Goal: Information Seeking & Learning: Learn about a topic

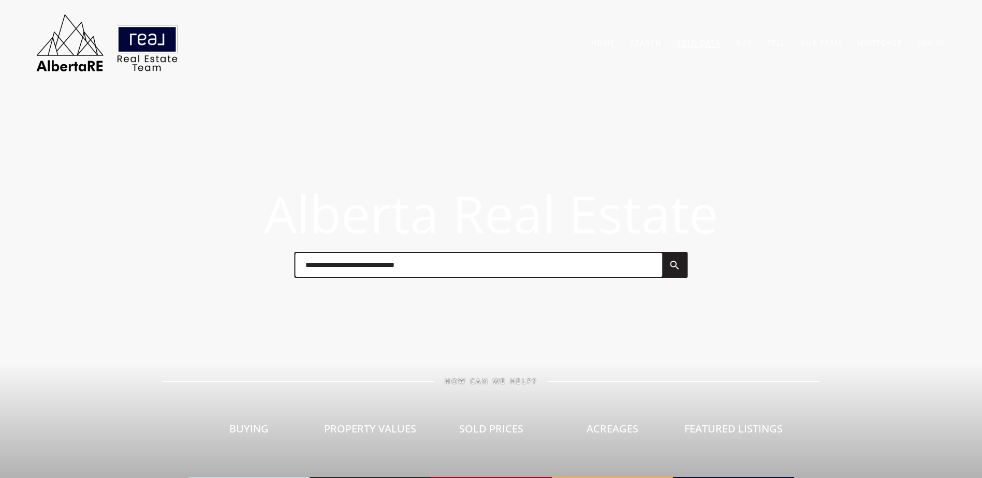
click at [692, 46] on link "Sold Data" at bounding box center [699, 43] width 44 height 10
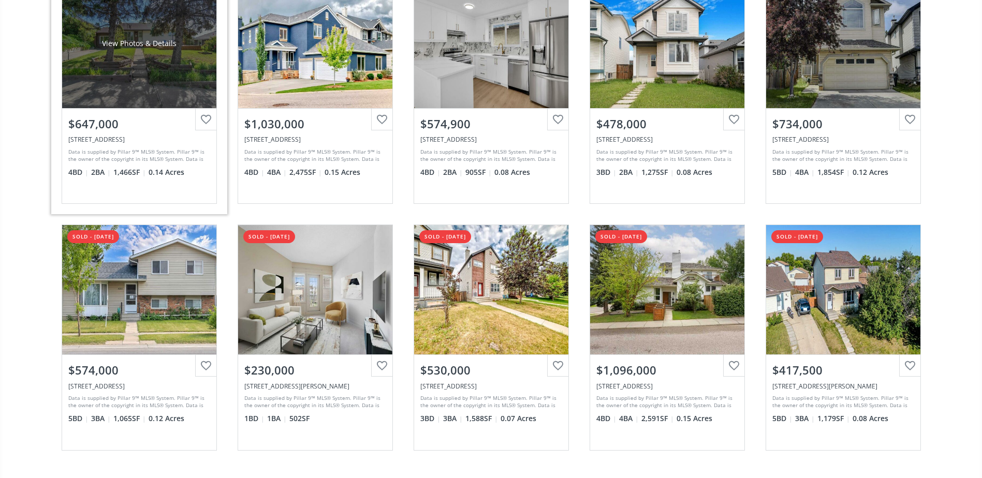
scroll to position [155, 0]
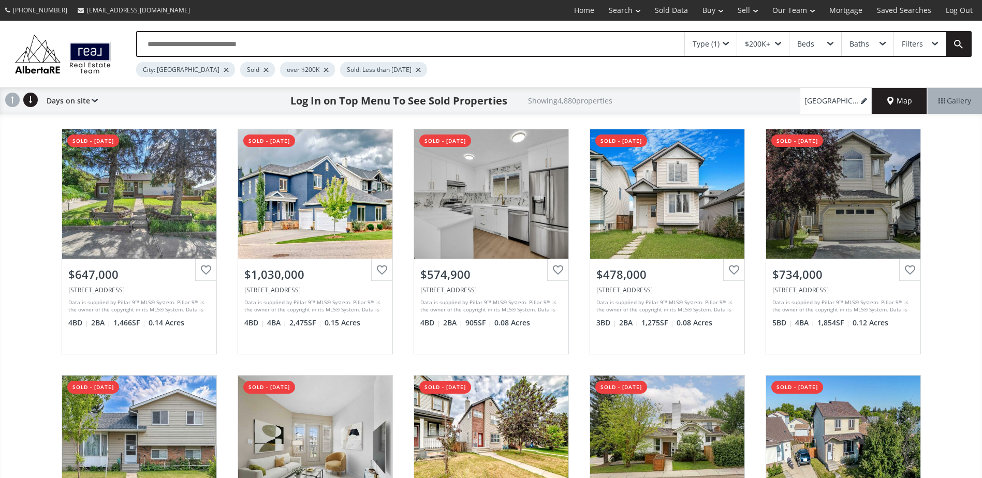
drag, startPoint x: 225, startPoint y: 70, endPoint x: 220, endPoint y: 86, distance: 16.5
click at [264, 70] on div at bounding box center [266, 70] width 5 height 4
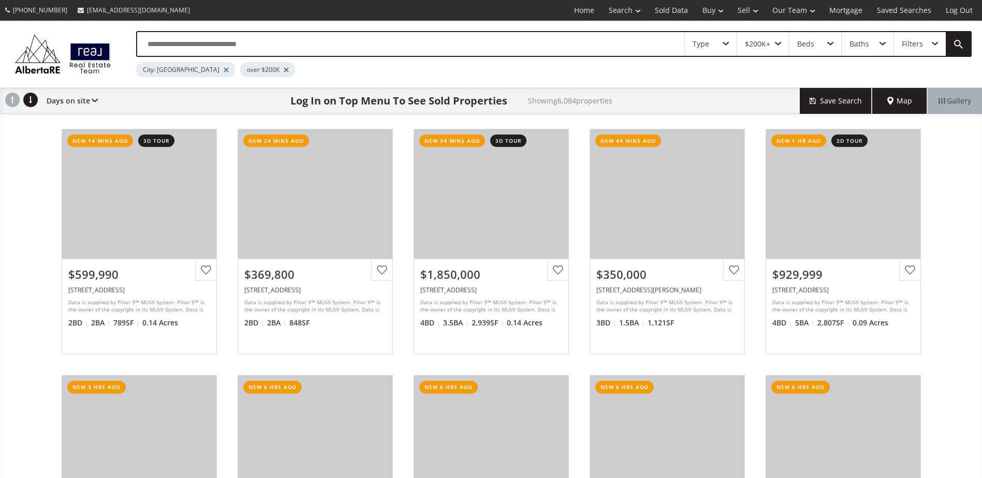
click at [0, 169] on div "[GEOGRAPHIC_DATA] new 14 mins ago 3d tour View Photos & Details $599,990 [STREE…" at bounding box center [491, 365] width 982 height 493
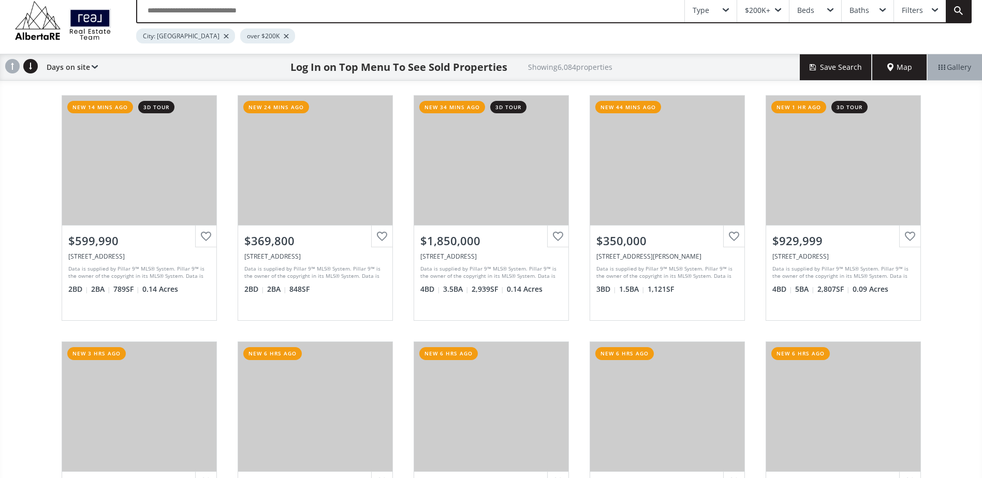
scroll to position [52, 0]
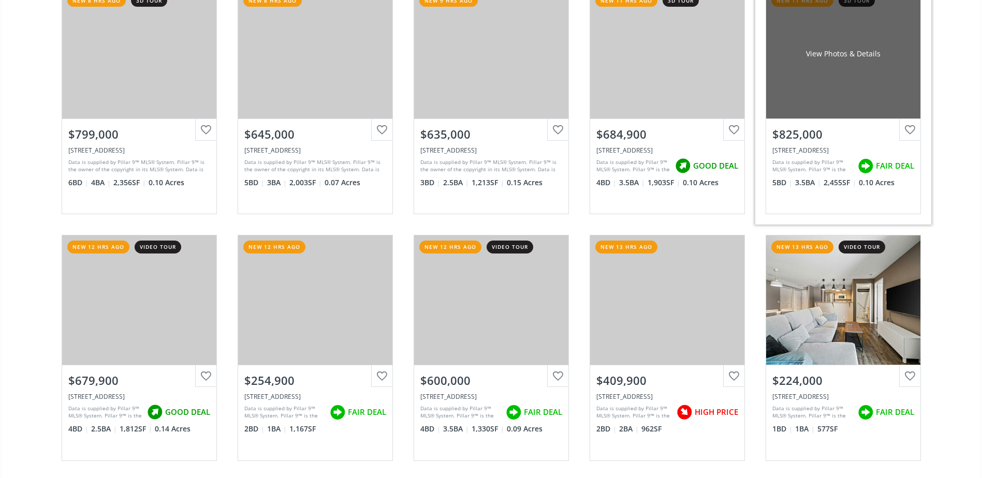
scroll to position [1139, 0]
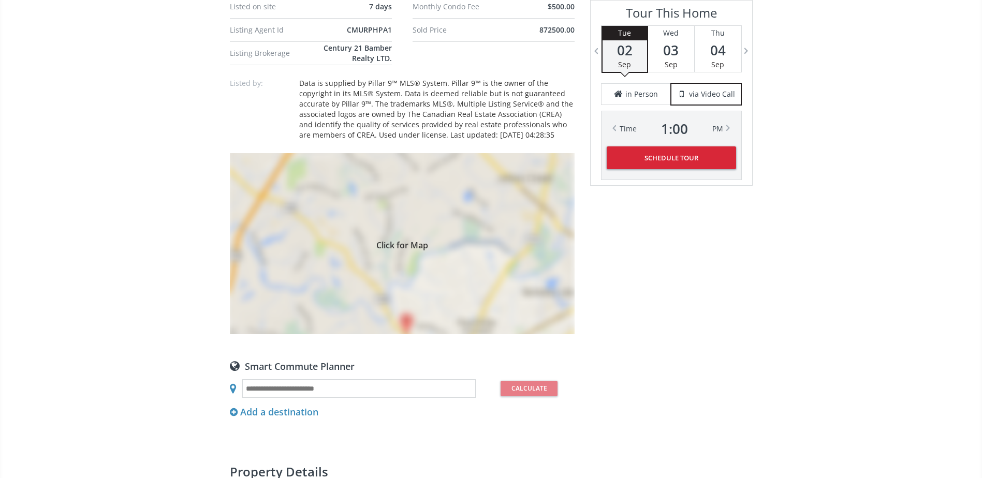
click at [416, 279] on div "Click for Map" at bounding box center [402, 243] width 345 height 181
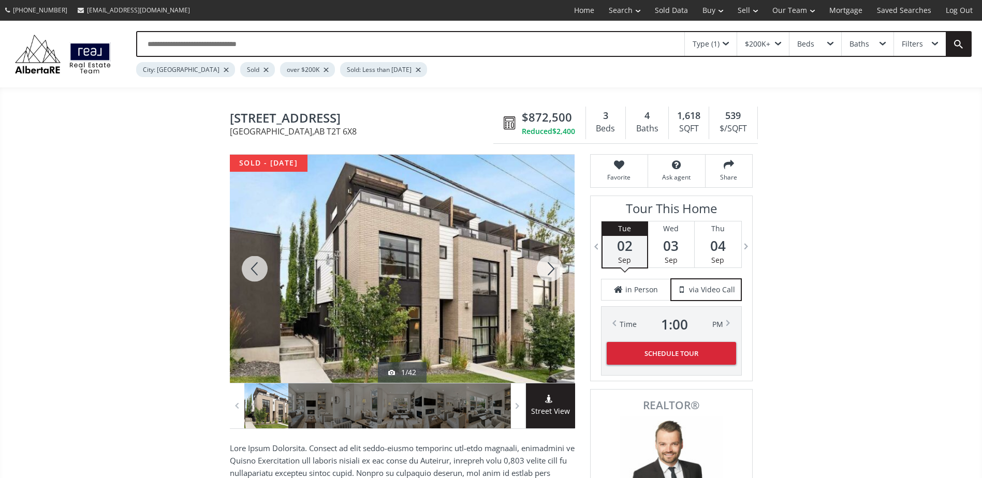
click at [537, 261] on div at bounding box center [550, 269] width 50 height 228
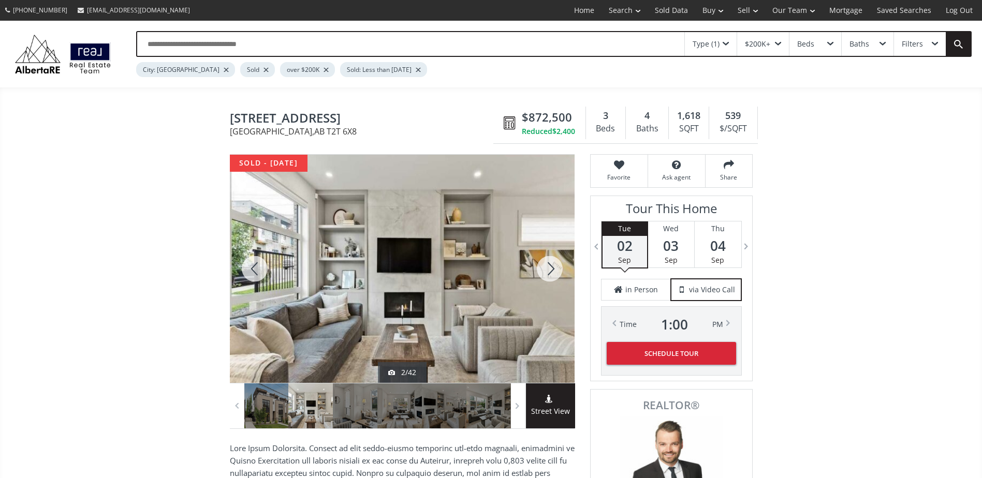
click at [537, 261] on div at bounding box center [550, 269] width 50 height 228
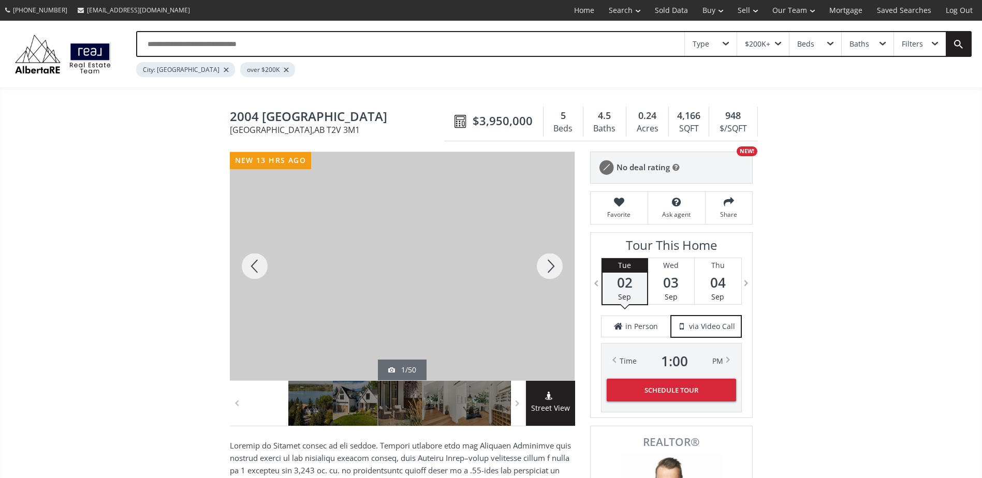
click at [542, 247] on div at bounding box center [550, 266] width 50 height 228
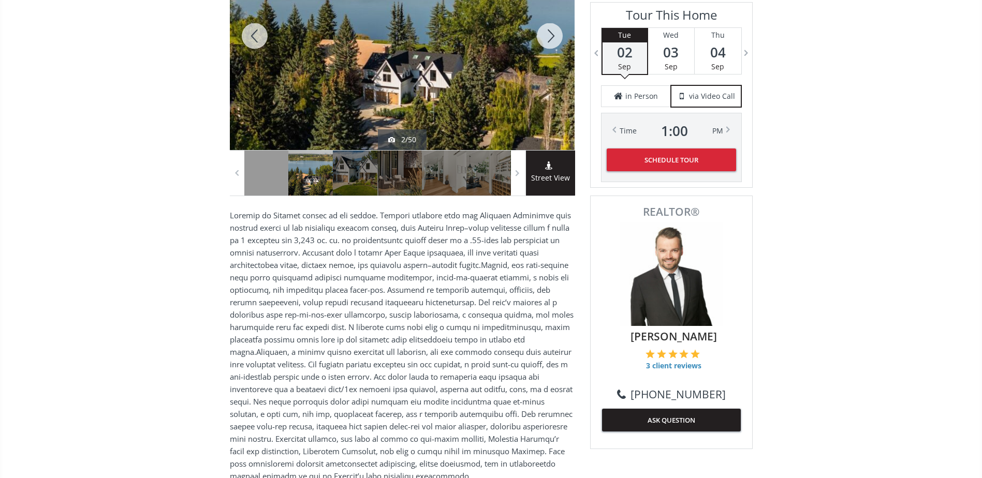
scroll to position [104, 0]
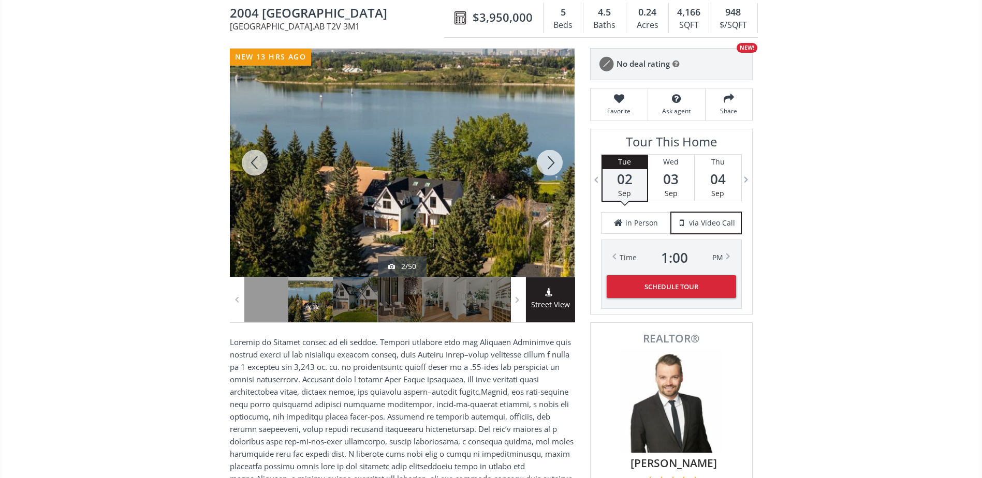
click at [551, 173] on div at bounding box center [550, 163] width 50 height 228
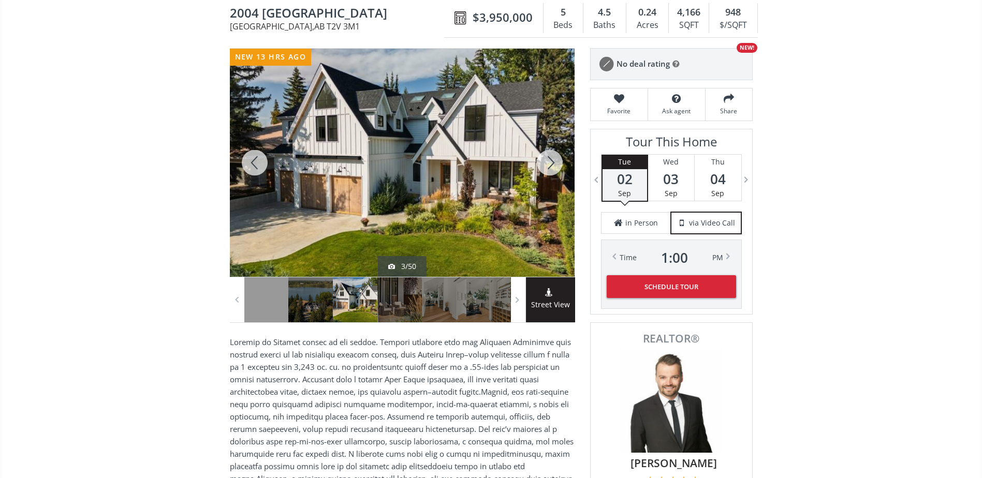
click at [552, 167] on div at bounding box center [550, 163] width 50 height 228
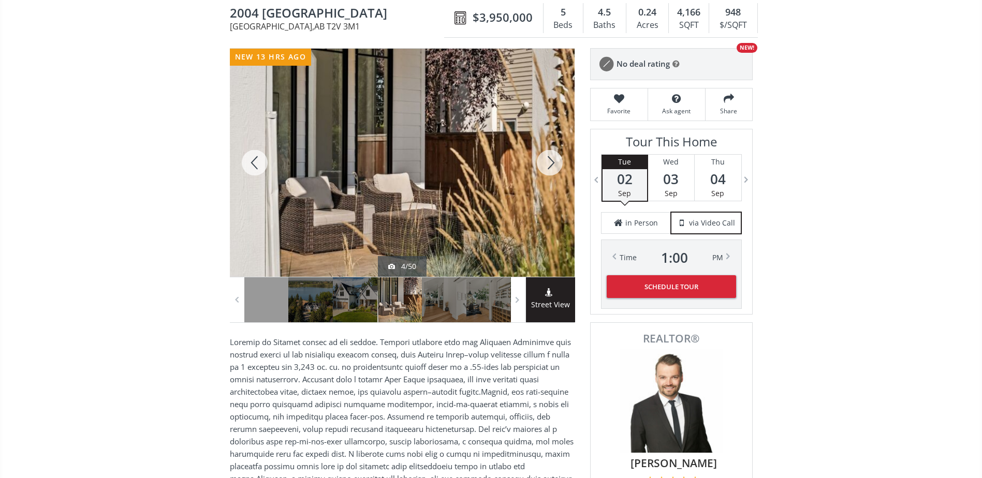
click at [552, 167] on div at bounding box center [550, 163] width 50 height 228
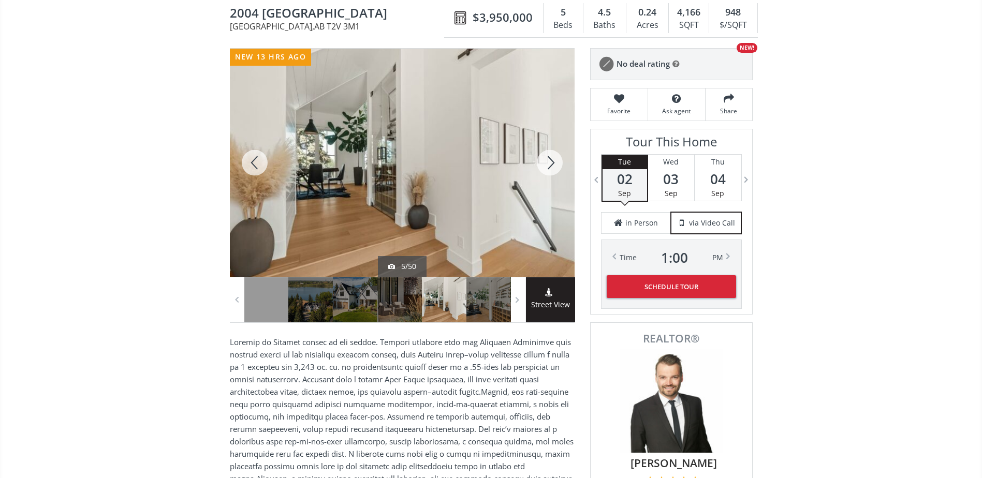
click at [552, 167] on div at bounding box center [550, 163] width 50 height 228
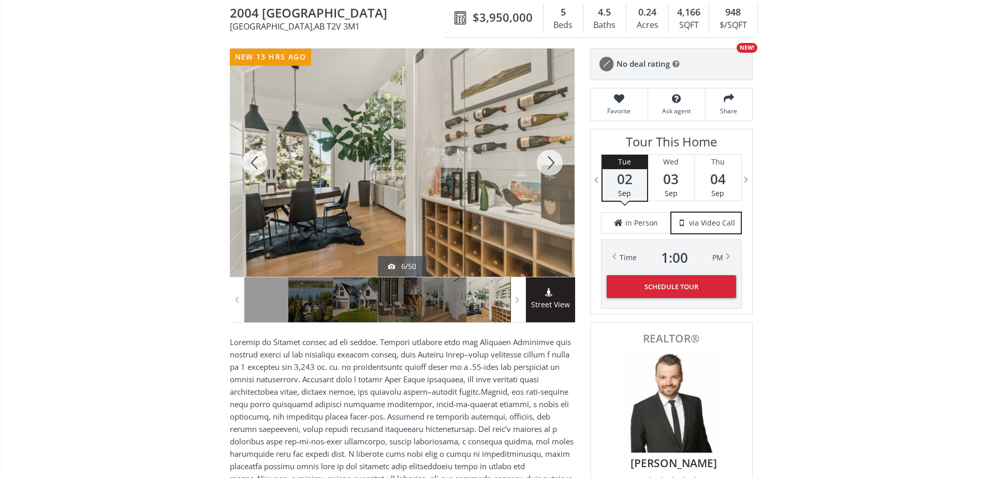
click at [552, 167] on div at bounding box center [550, 163] width 50 height 228
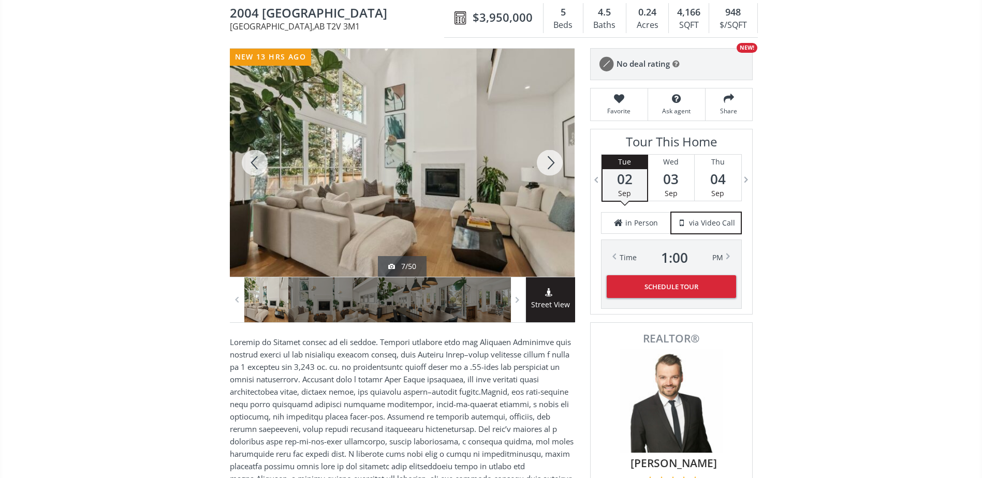
click at [552, 167] on div at bounding box center [550, 163] width 50 height 228
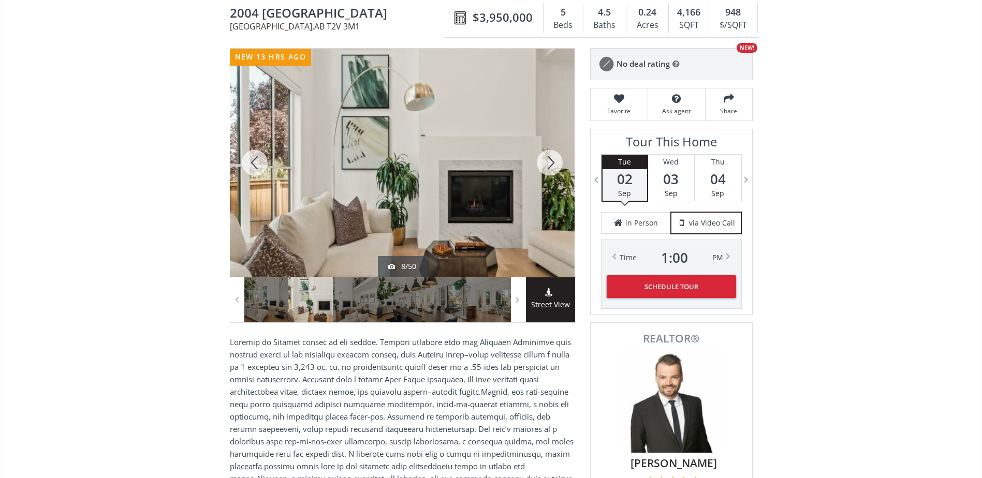
click at [552, 167] on div at bounding box center [550, 163] width 50 height 228
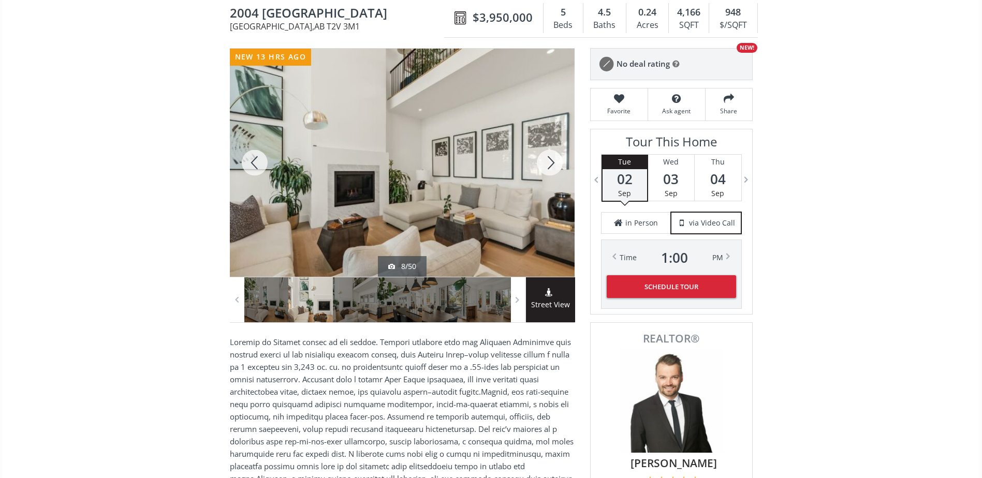
click at [552, 167] on div at bounding box center [550, 163] width 50 height 228
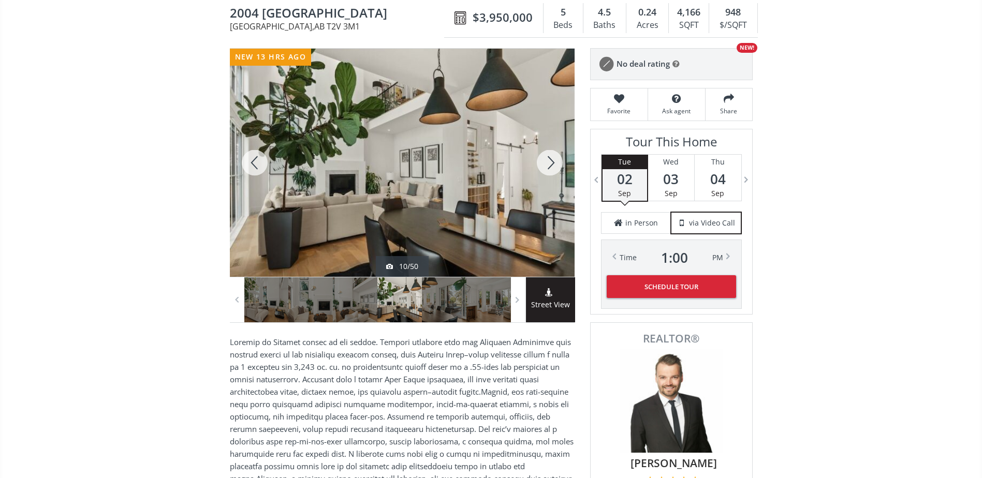
click at [552, 167] on div at bounding box center [550, 163] width 50 height 228
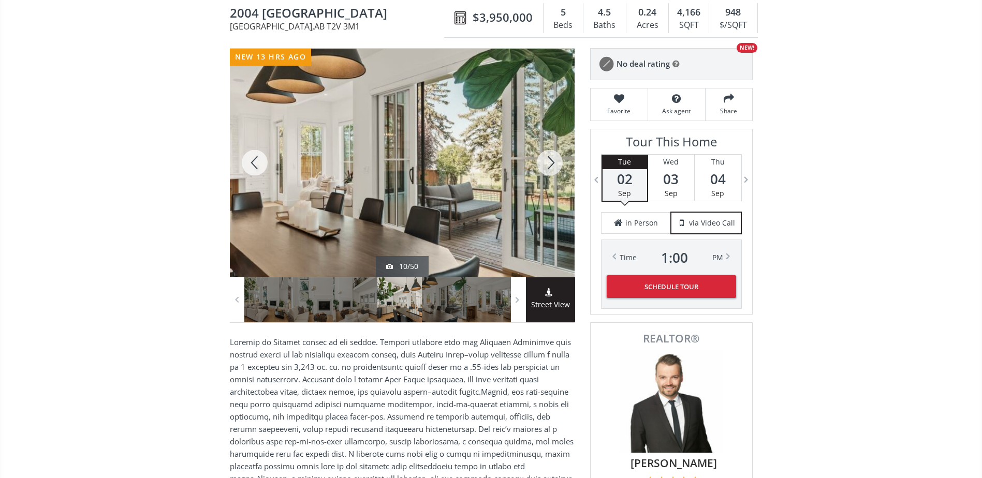
click at [552, 167] on div at bounding box center [550, 163] width 50 height 228
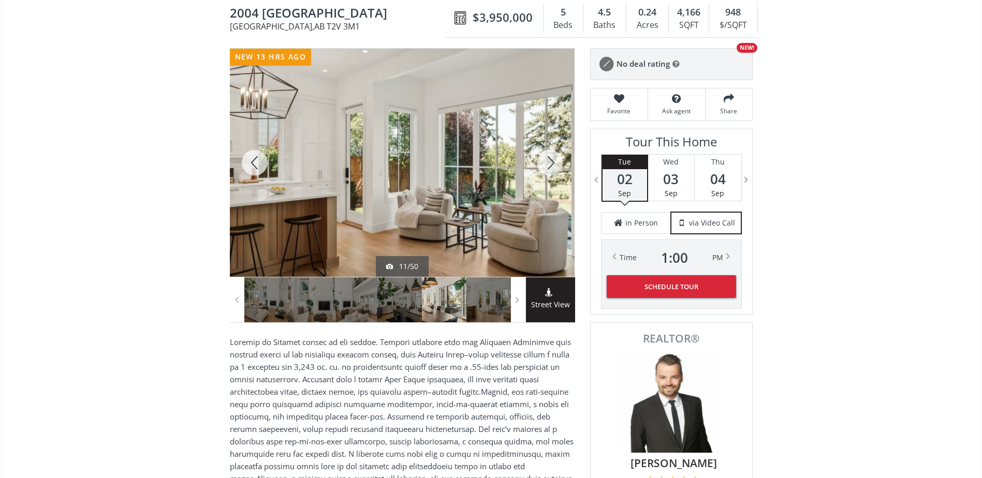
click at [552, 167] on div at bounding box center [550, 163] width 50 height 228
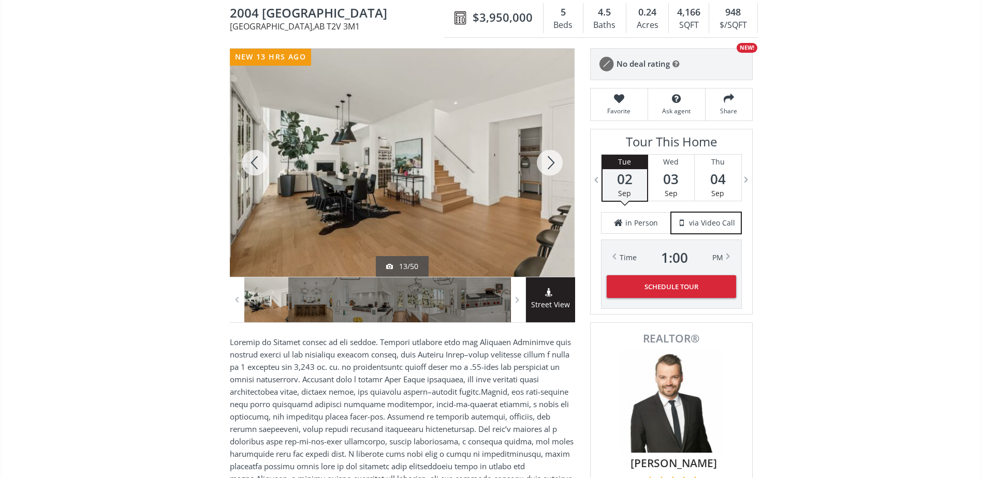
click at [552, 167] on div at bounding box center [550, 163] width 50 height 228
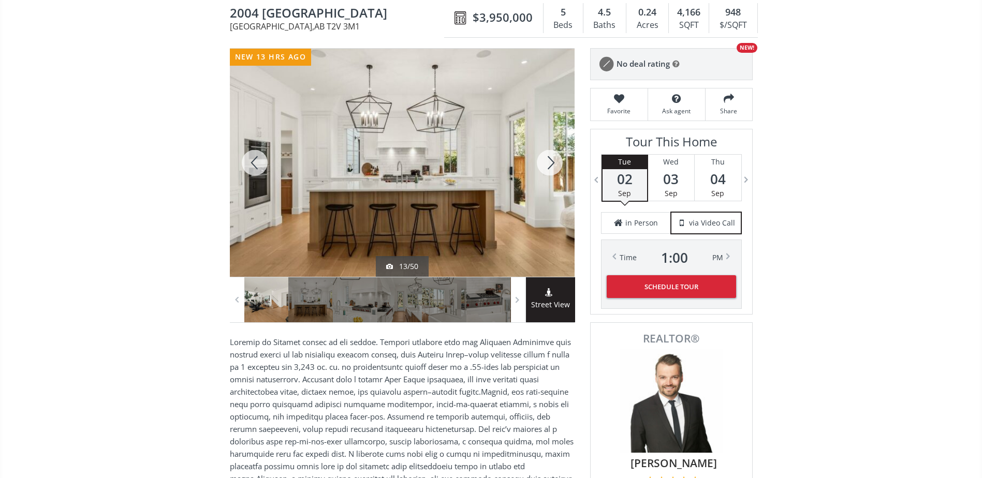
click at [552, 167] on div at bounding box center [550, 163] width 50 height 228
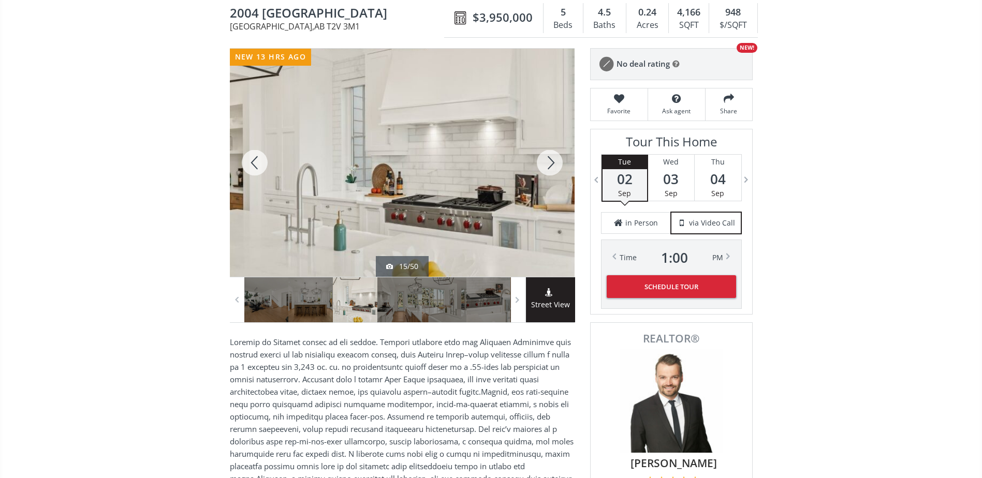
click at [552, 167] on div at bounding box center [550, 163] width 50 height 228
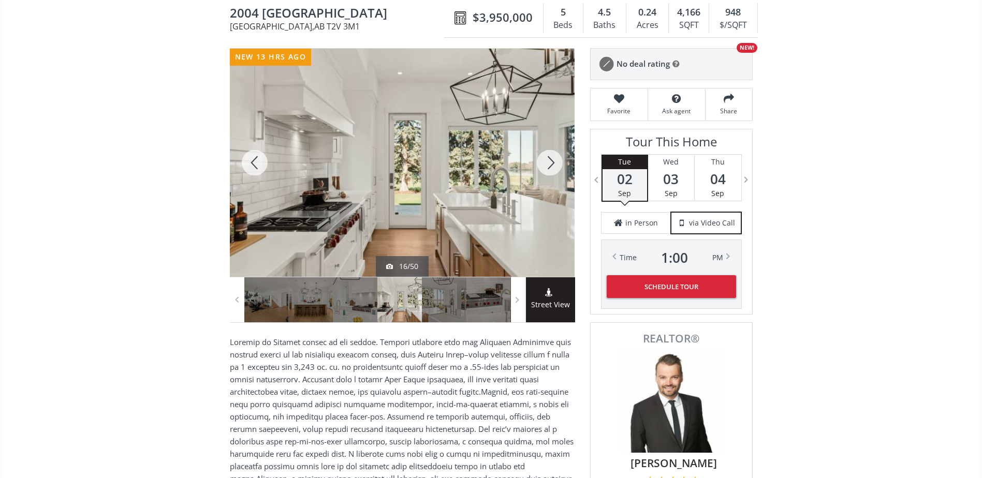
click at [552, 167] on div at bounding box center [550, 163] width 50 height 228
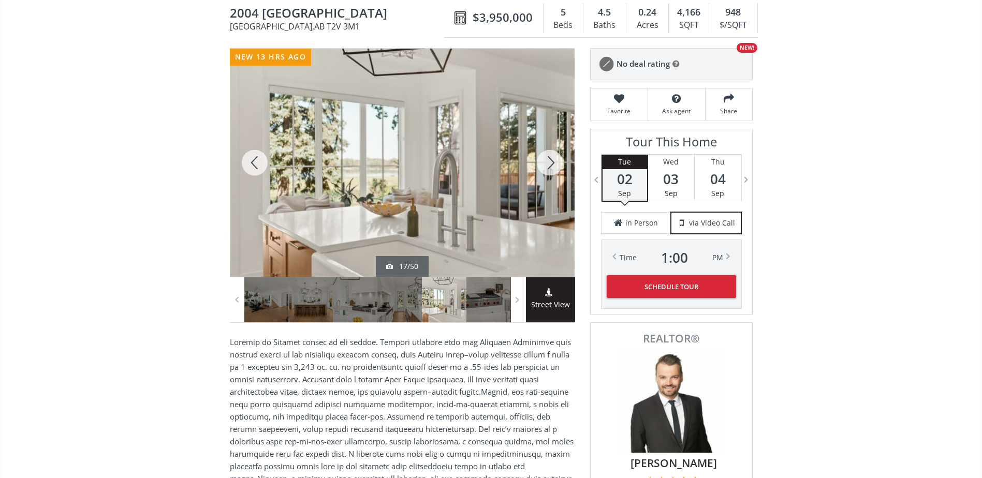
click at [552, 167] on div at bounding box center [550, 163] width 50 height 228
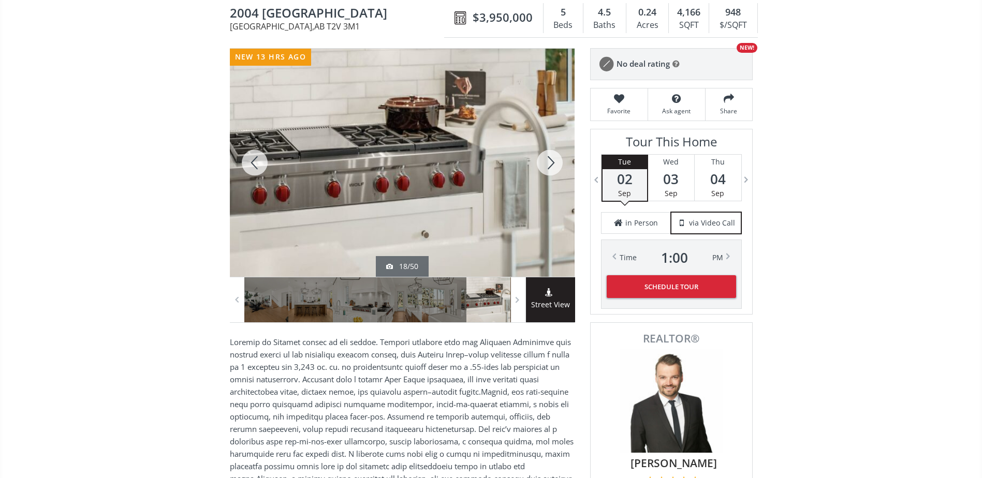
click at [249, 151] on div at bounding box center [255, 163] width 50 height 228
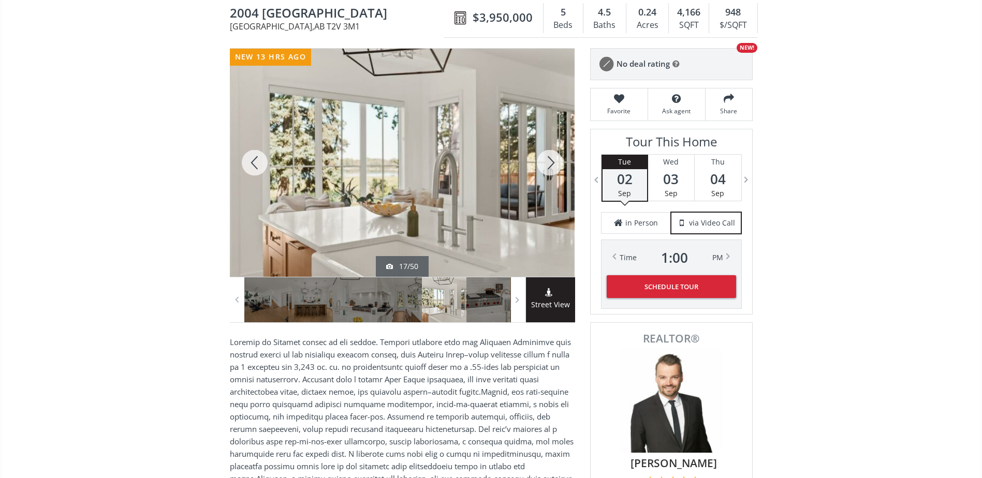
click at [547, 165] on div at bounding box center [550, 163] width 50 height 228
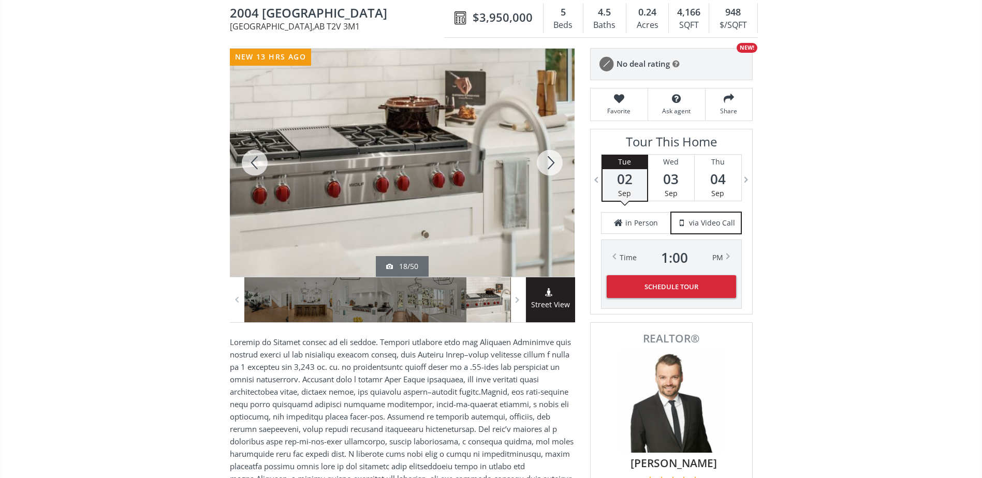
click at [547, 165] on div at bounding box center [550, 163] width 50 height 228
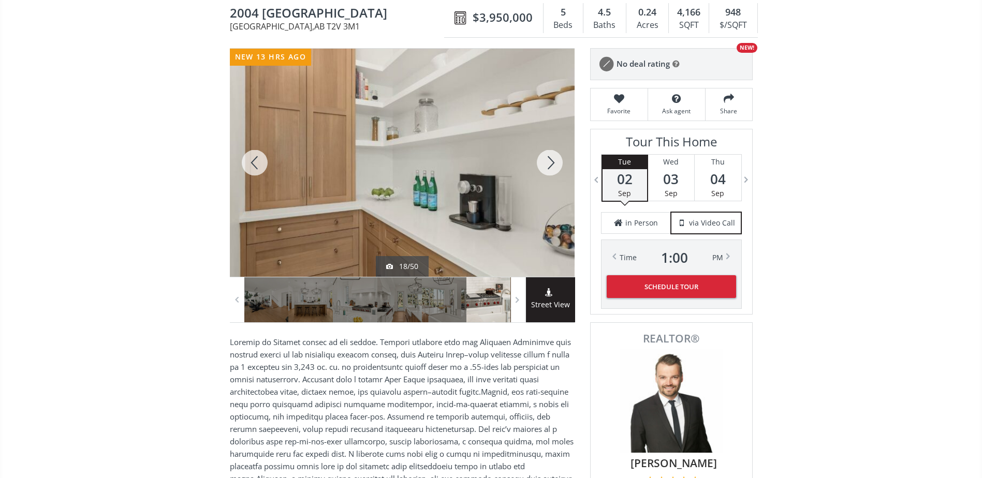
click at [547, 165] on div at bounding box center [550, 163] width 50 height 228
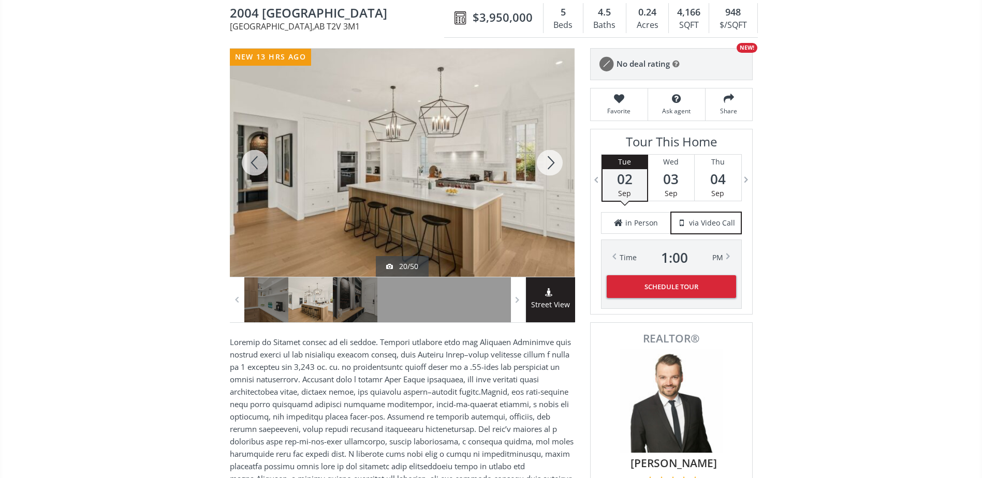
click at [547, 165] on div at bounding box center [550, 163] width 50 height 228
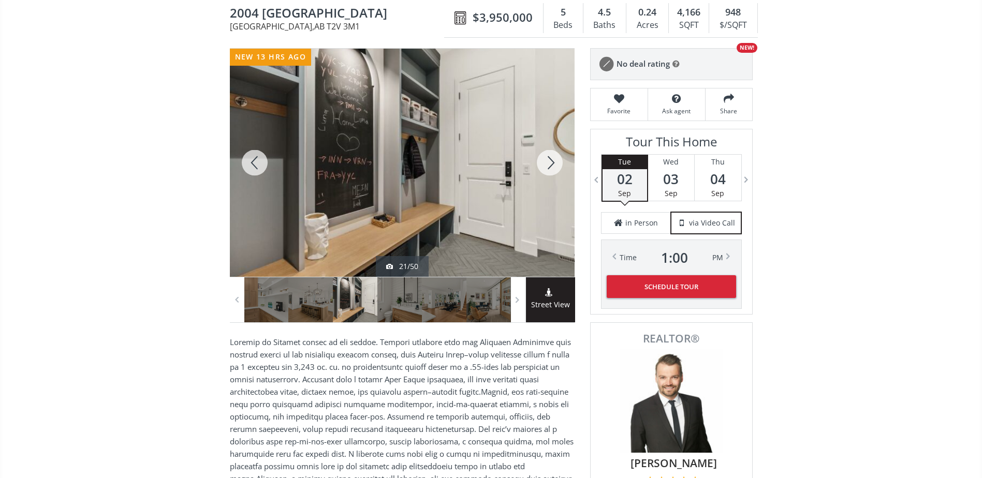
click at [547, 164] on div at bounding box center [550, 163] width 50 height 228
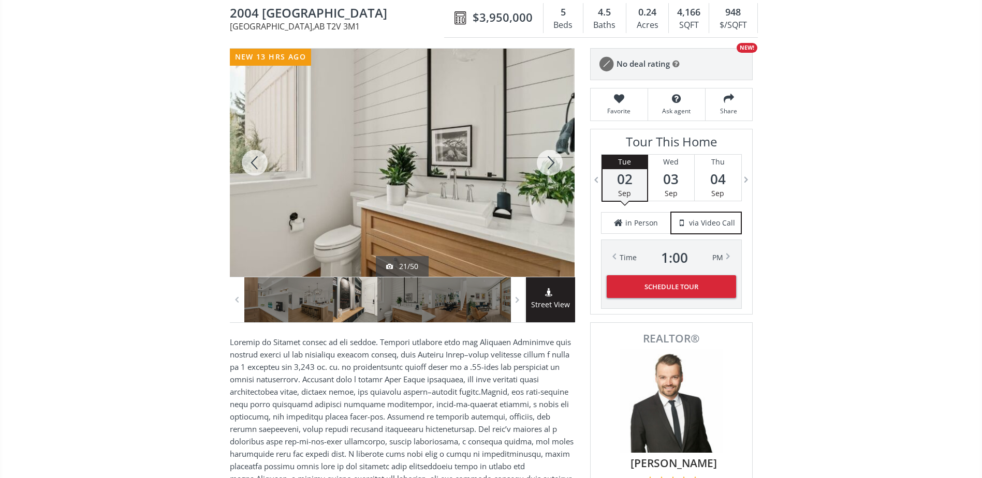
click at [547, 163] on div at bounding box center [550, 163] width 50 height 228
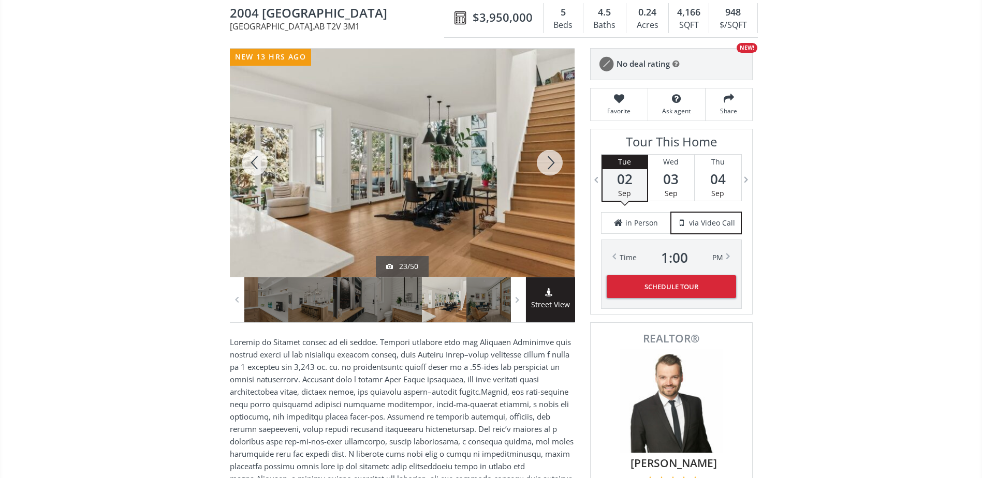
click at [547, 163] on div at bounding box center [550, 163] width 50 height 228
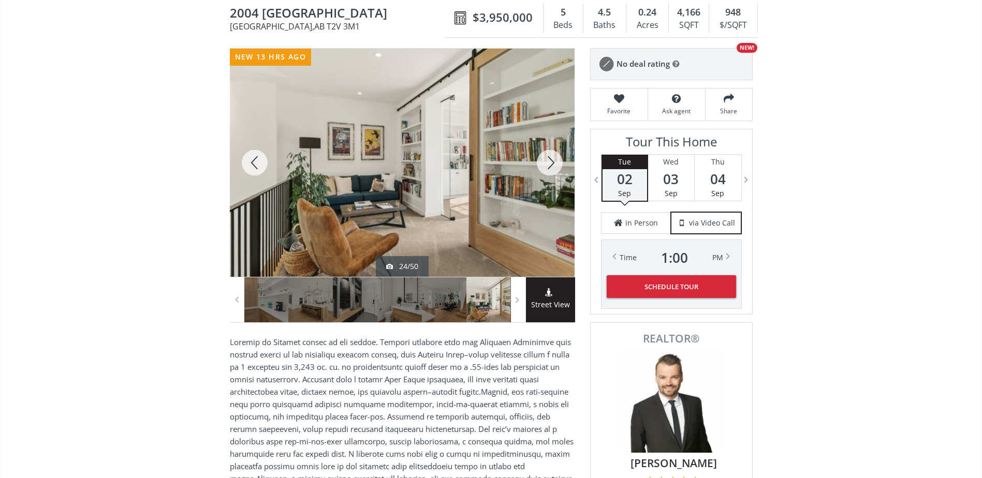
click at [547, 163] on div at bounding box center [550, 163] width 50 height 228
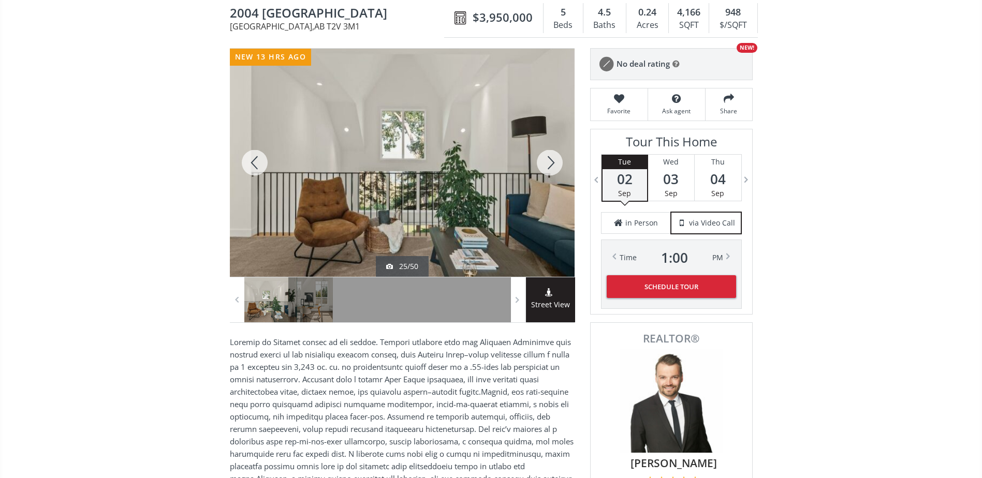
click at [547, 163] on div at bounding box center [550, 163] width 50 height 228
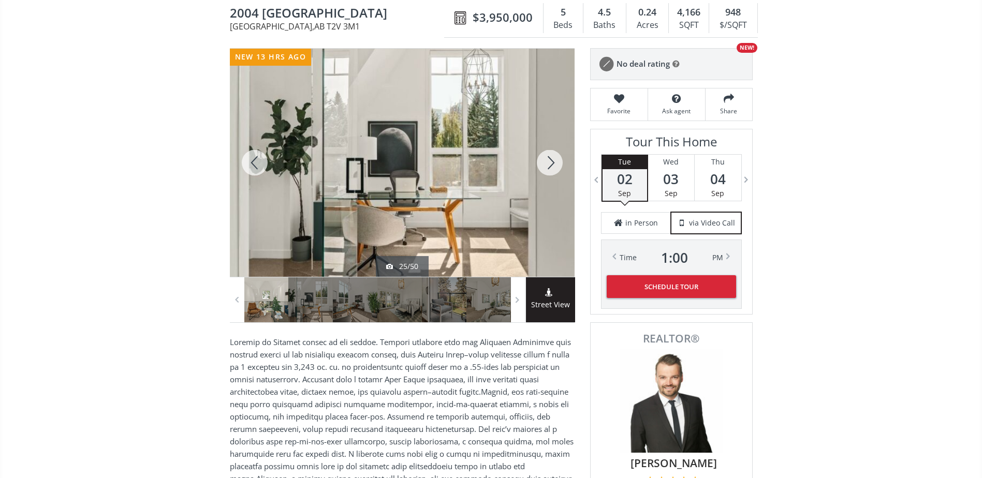
click at [547, 163] on div at bounding box center [550, 163] width 50 height 228
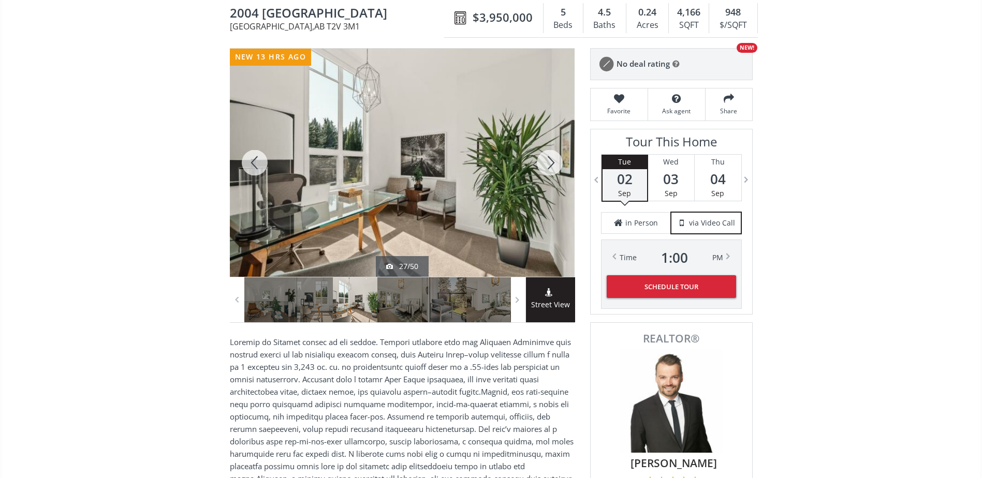
click at [539, 172] on div at bounding box center [550, 163] width 50 height 228
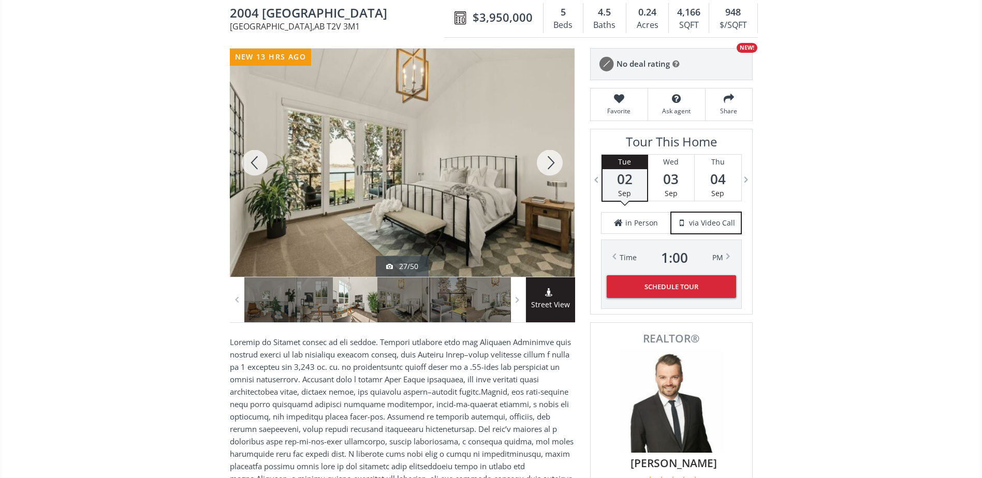
click at [544, 166] on div at bounding box center [550, 163] width 50 height 228
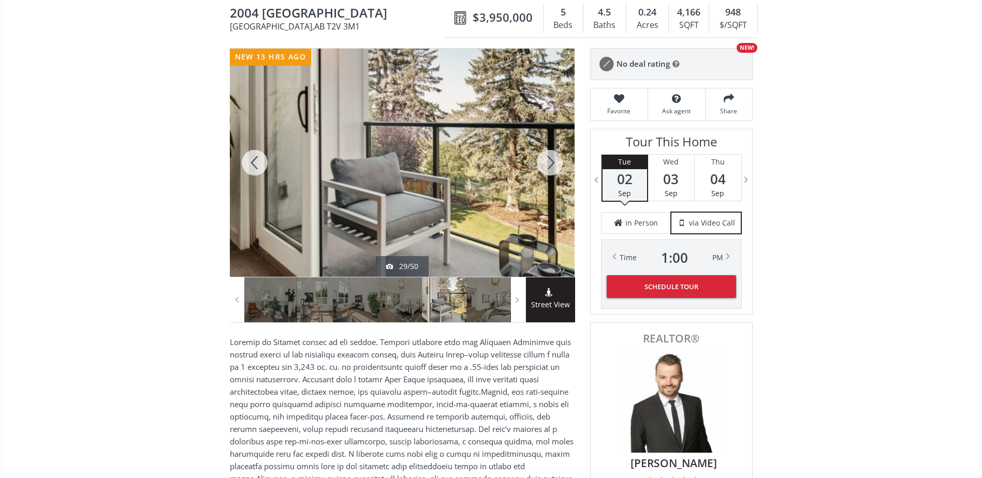
click at [265, 166] on div at bounding box center [255, 163] width 50 height 228
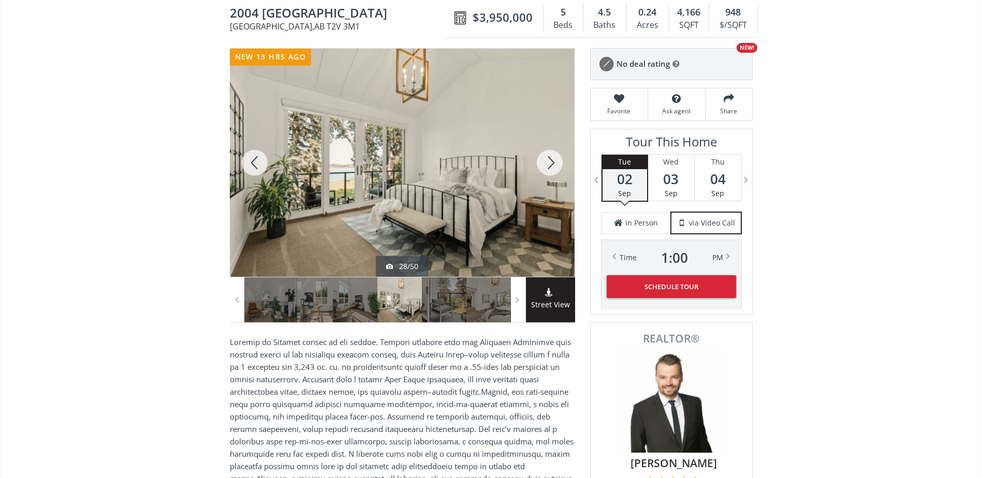
click at [537, 157] on div at bounding box center [550, 163] width 50 height 228
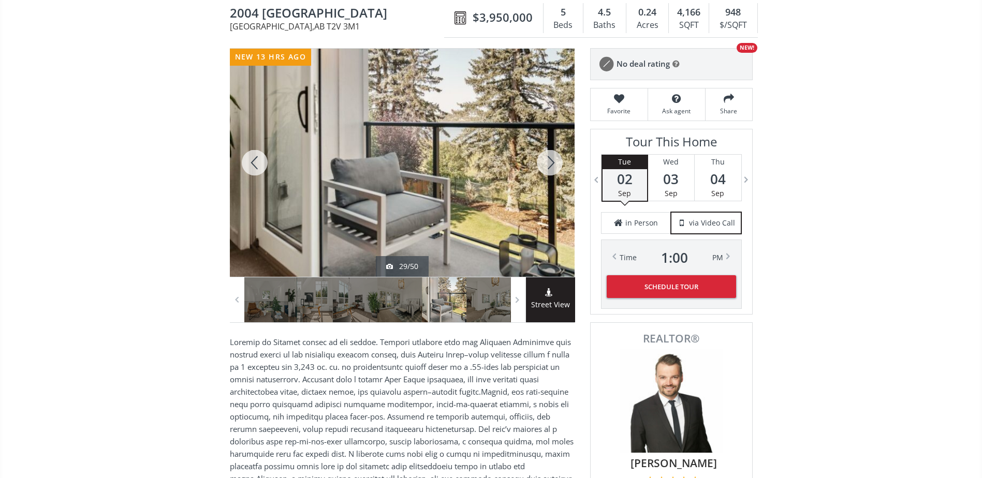
click at [537, 157] on div at bounding box center [550, 163] width 50 height 228
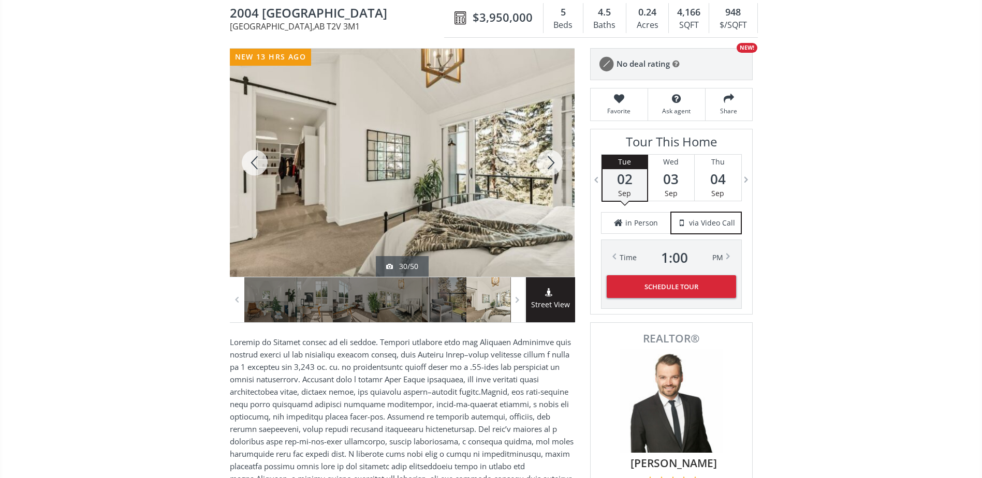
click at [537, 157] on div at bounding box center [550, 163] width 50 height 228
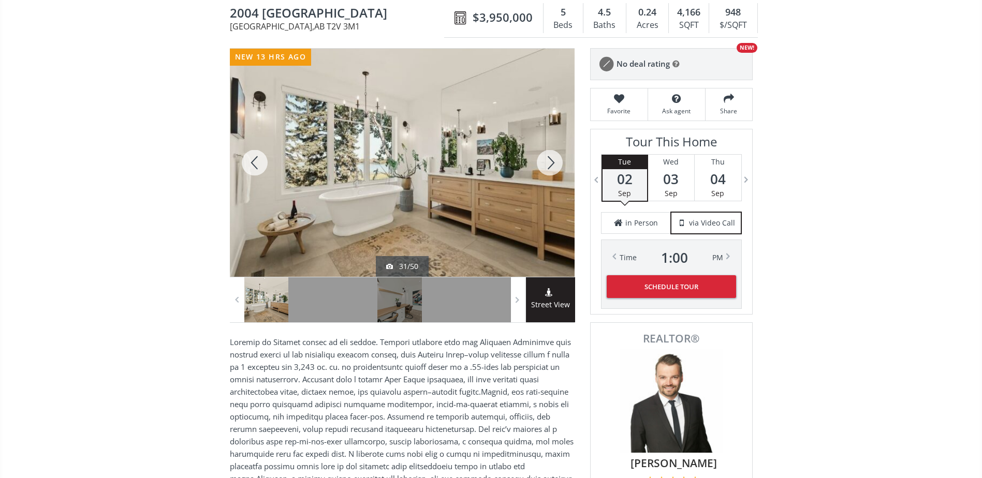
click at [537, 157] on div at bounding box center [550, 163] width 50 height 228
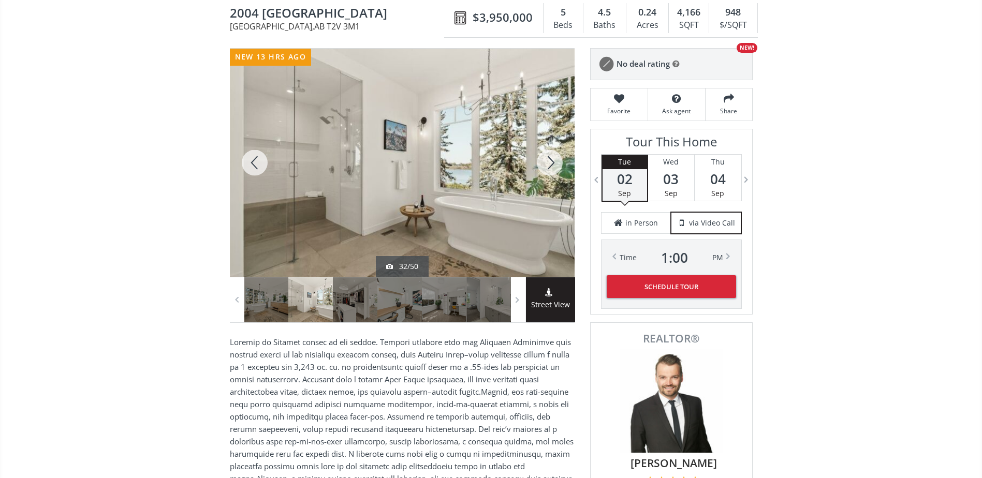
click at [537, 157] on div at bounding box center [550, 163] width 50 height 228
